Goal: Information Seeking & Learning: Learn about a topic

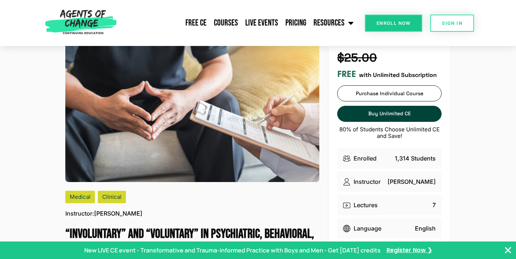
scroll to position [22, 0]
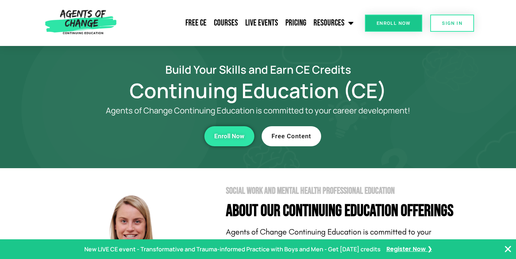
click at [289, 137] on span "Free Content" at bounding box center [291, 136] width 40 height 6
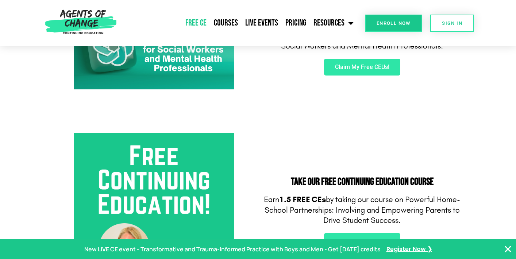
scroll to position [149, 0]
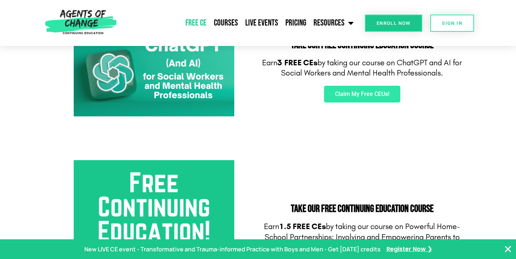
click at [207, 24] on link "Free CE" at bounding box center [196, 23] width 28 height 18
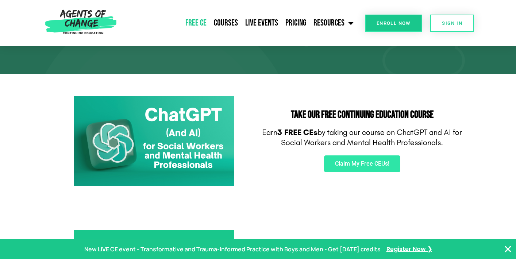
scroll to position [81, 0]
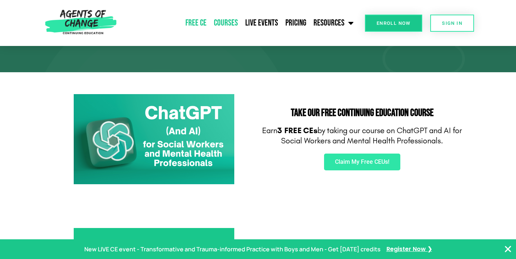
click at [225, 28] on link "Courses" at bounding box center [225, 23] width 31 height 18
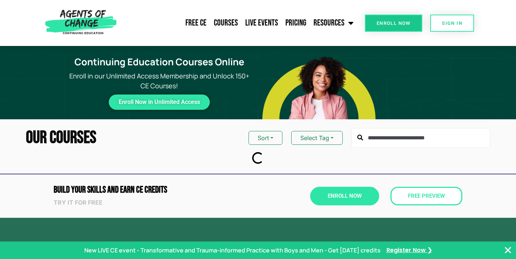
scroll to position [37, 0]
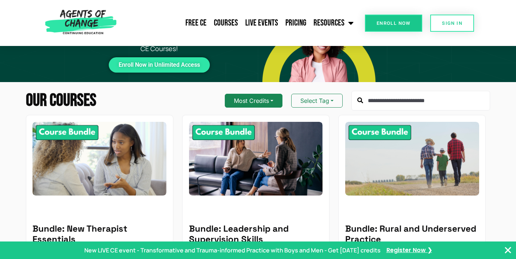
click at [254, 99] on button "Most Credits" at bounding box center [254, 101] width 58 height 14
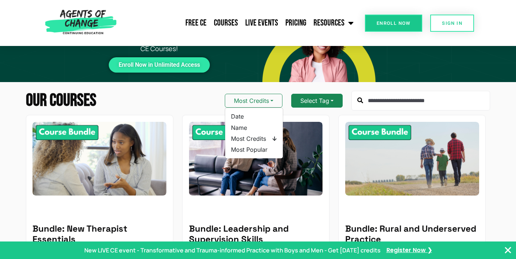
click at [315, 98] on button "Select Tag" at bounding box center [316, 101] width 51 height 14
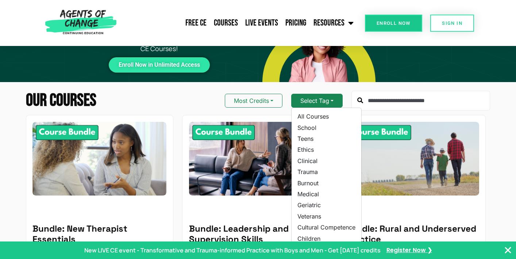
click at [315, 98] on button "Select Tag" at bounding box center [316, 101] width 51 height 14
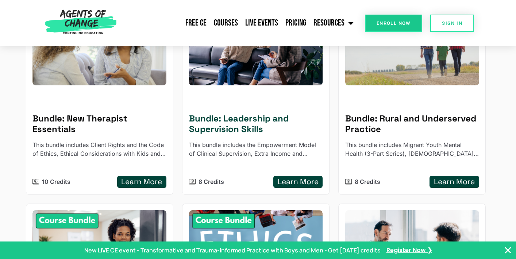
scroll to position [151, 0]
